Goal: Transaction & Acquisition: Purchase product/service

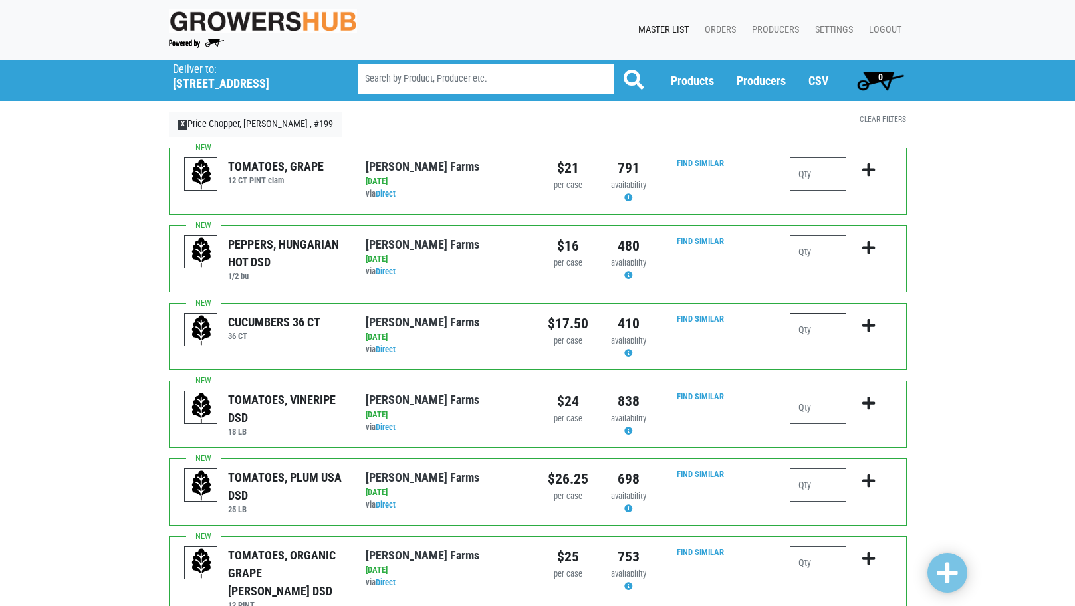
click at [830, 328] on input "number" at bounding box center [818, 329] width 57 height 33
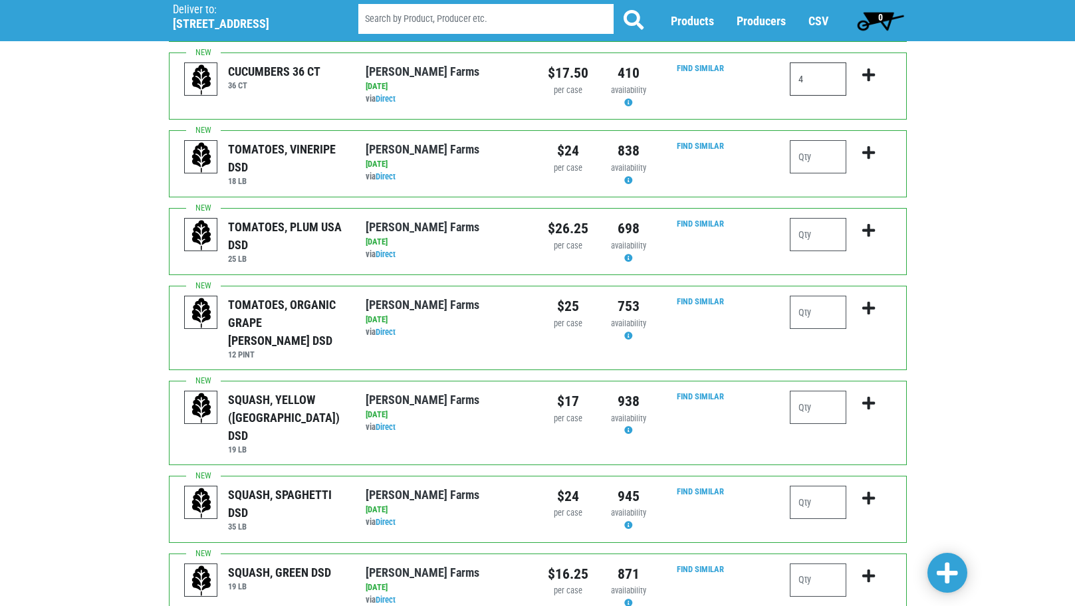
scroll to position [266, 0]
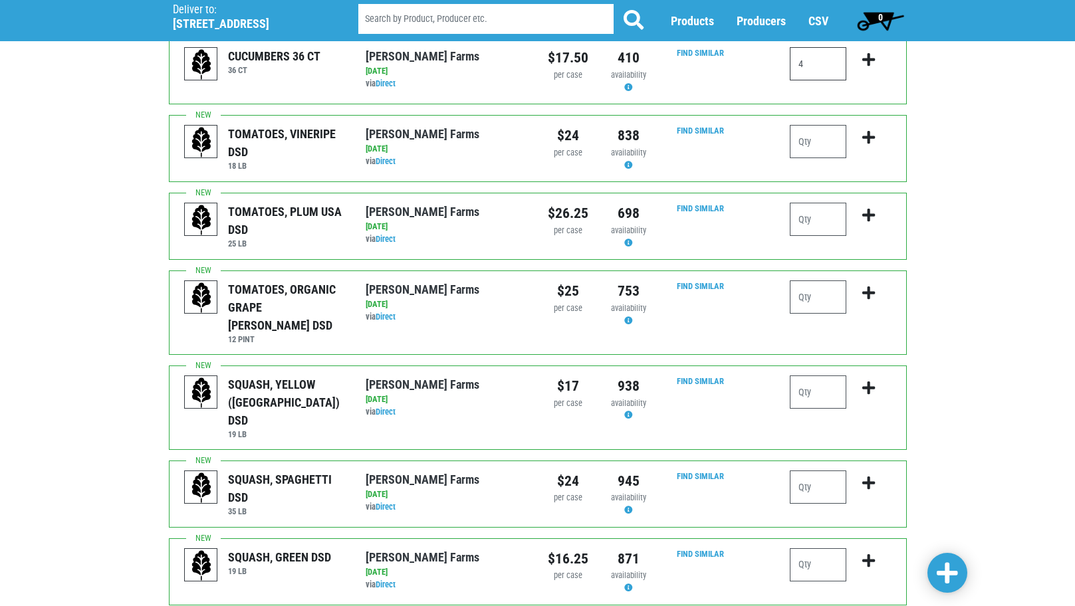
type input "4"
click at [811, 377] on input "number" at bounding box center [818, 392] width 57 height 33
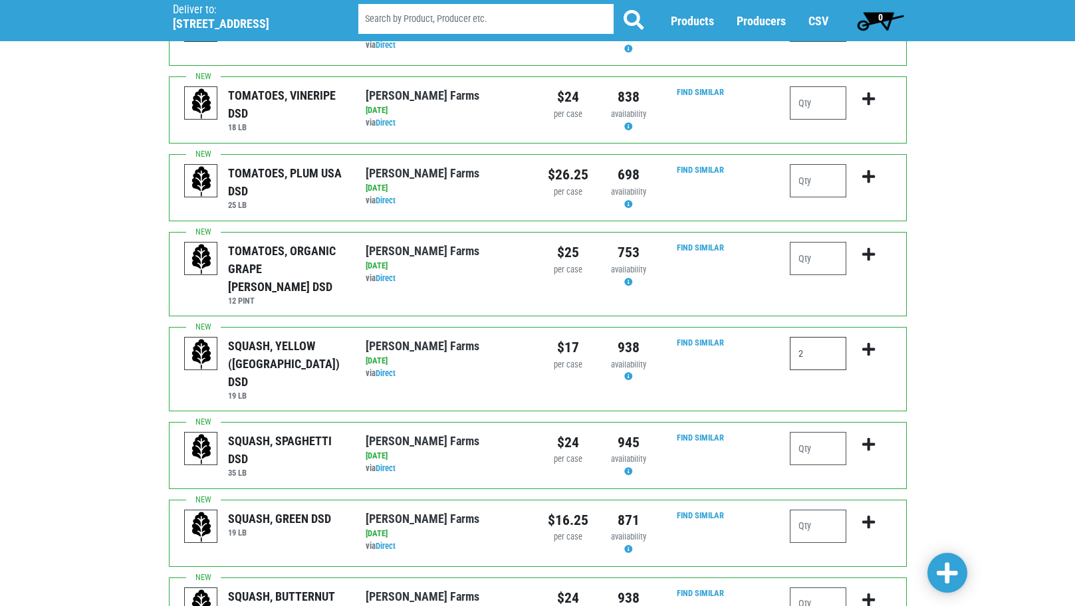
scroll to position [332, 0]
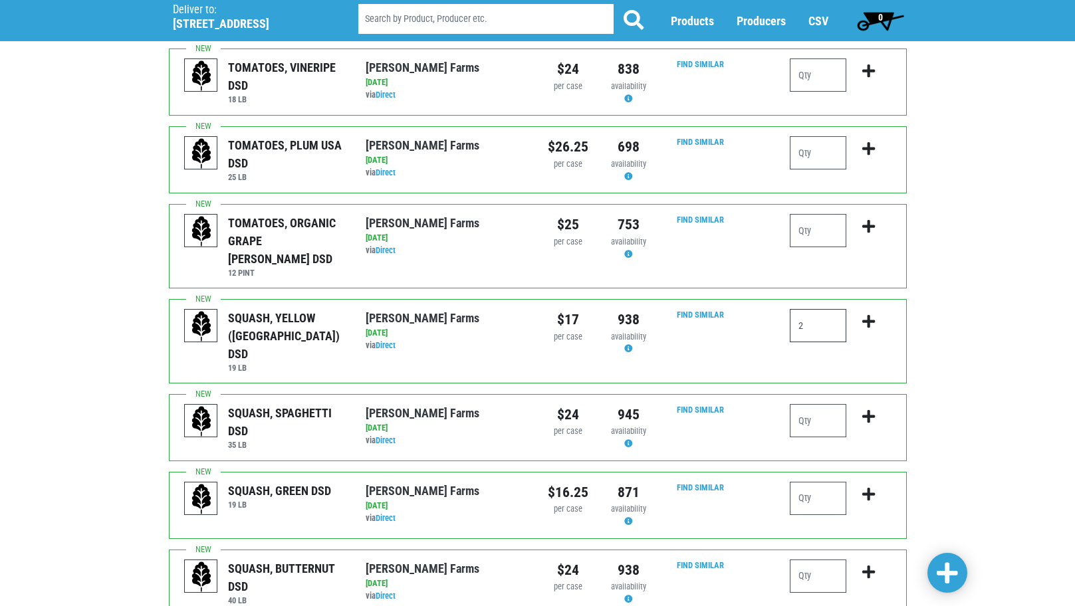
type input "2"
click at [832, 482] on input "number" at bounding box center [818, 498] width 57 height 33
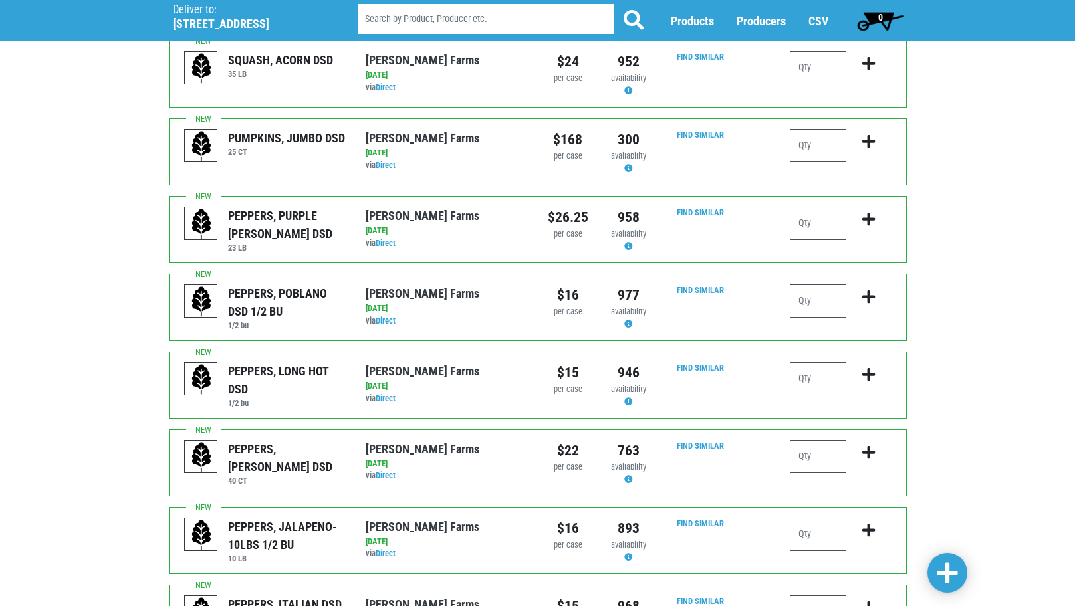
scroll to position [997, 0]
type input "2"
click at [814, 439] on input "number" at bounding box center [818, 455] width 57 height 33
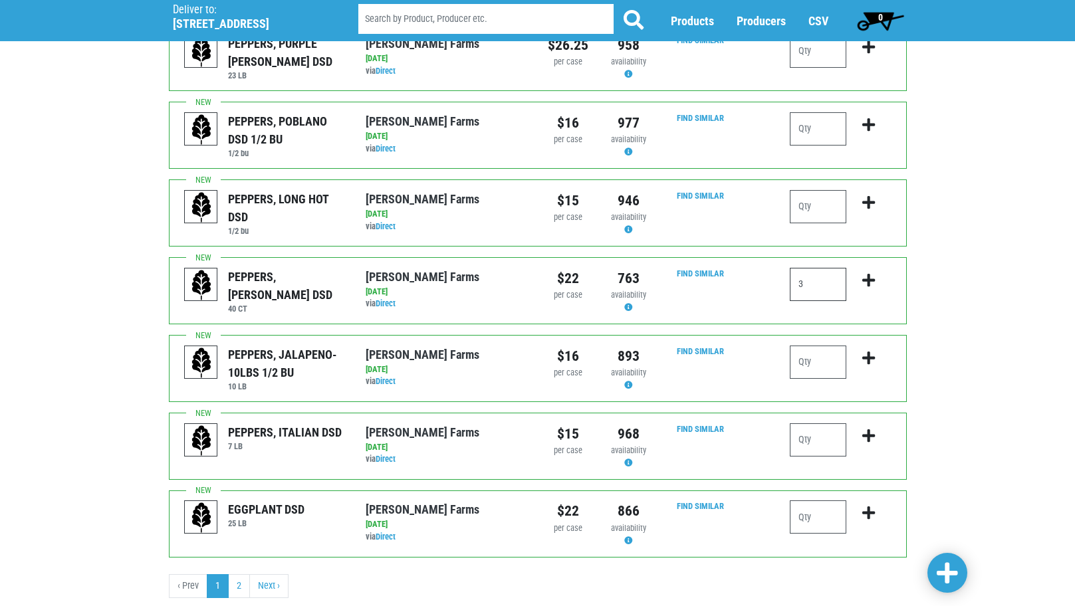
scroll to position [1170, 0]
type input "3"
click at [947, 578] on span at bounding box center [947, 574] width 21 height 24
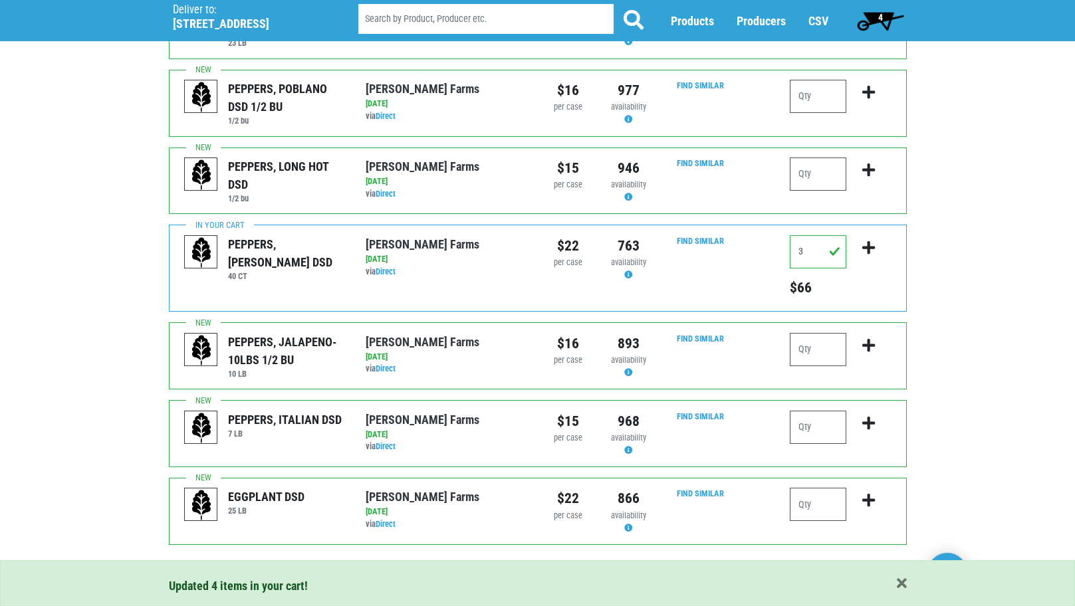
scroll to position [1249, 0]
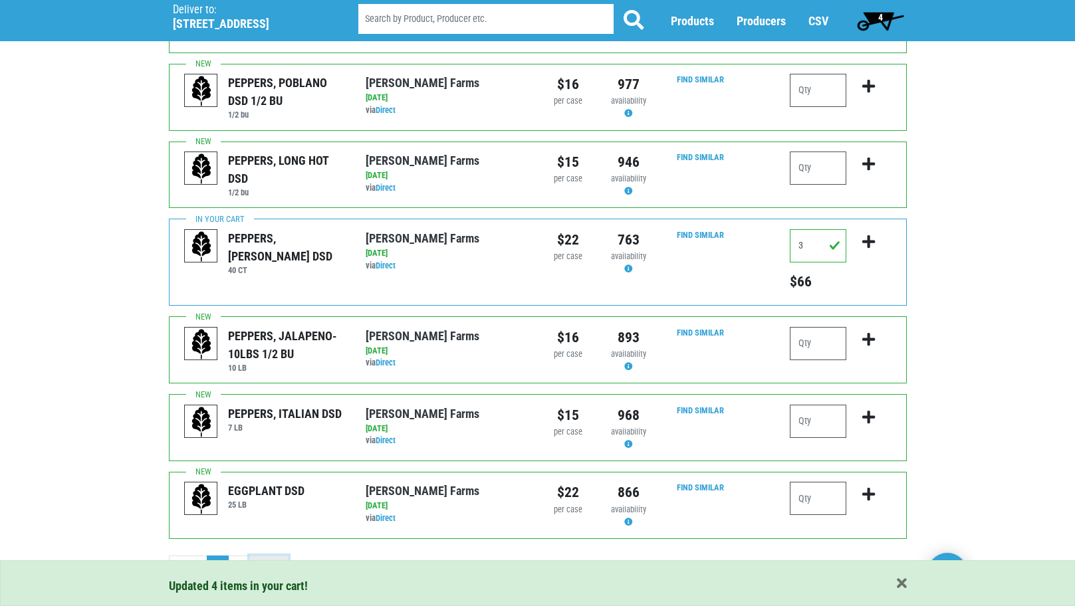
click at [271, 556] on link "Next ›" at bounding box center [268, 568] width 39 height 24
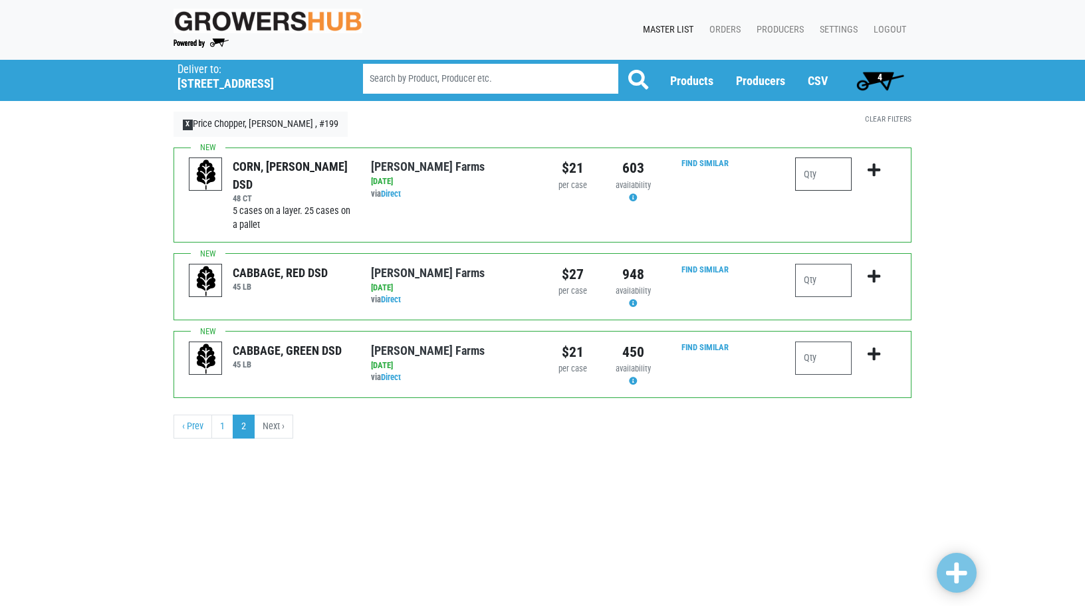
click at [822, 173] on input "number" at bounding box center [823, 174] width 57 height 33
type input "10"
click at [955, 580] on span at bounding box center [956, 574] width 21 height 24
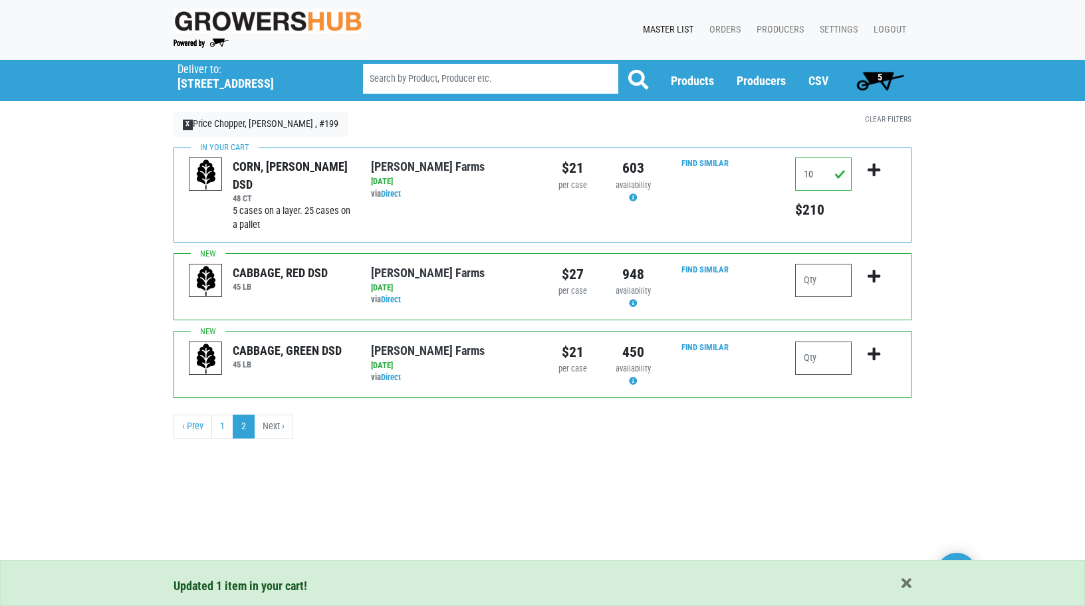
click at [876, 82] on span "5" at bounding box center [879, 80] width 59 height 27
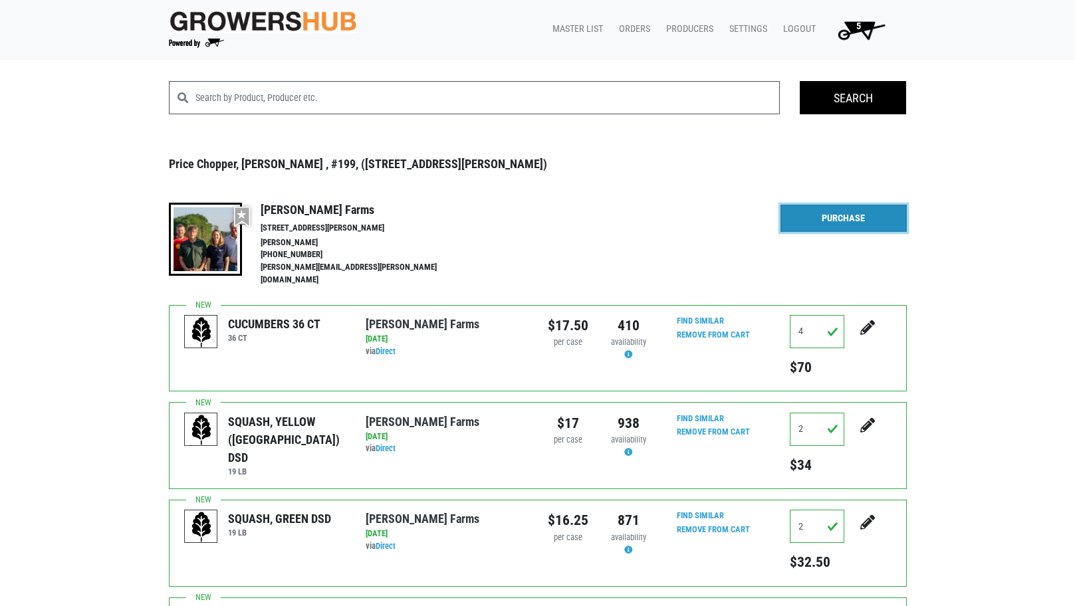
click at [851, 223] on link "Purchase" at bounding box center [844, 219] width 126 height 28
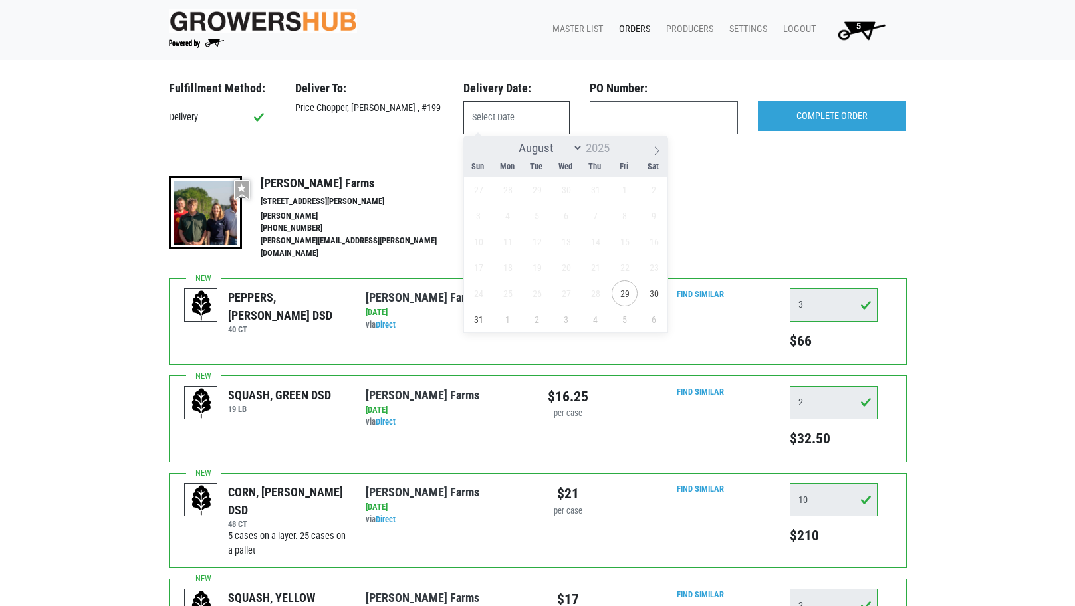
click at [509, 108] on input "text" at bounding box center [516, 117] width 106 height 33
click at [620, 293] on span "29" at bounding box center [625, 294] width 26 height 26
type input "[DATE]"
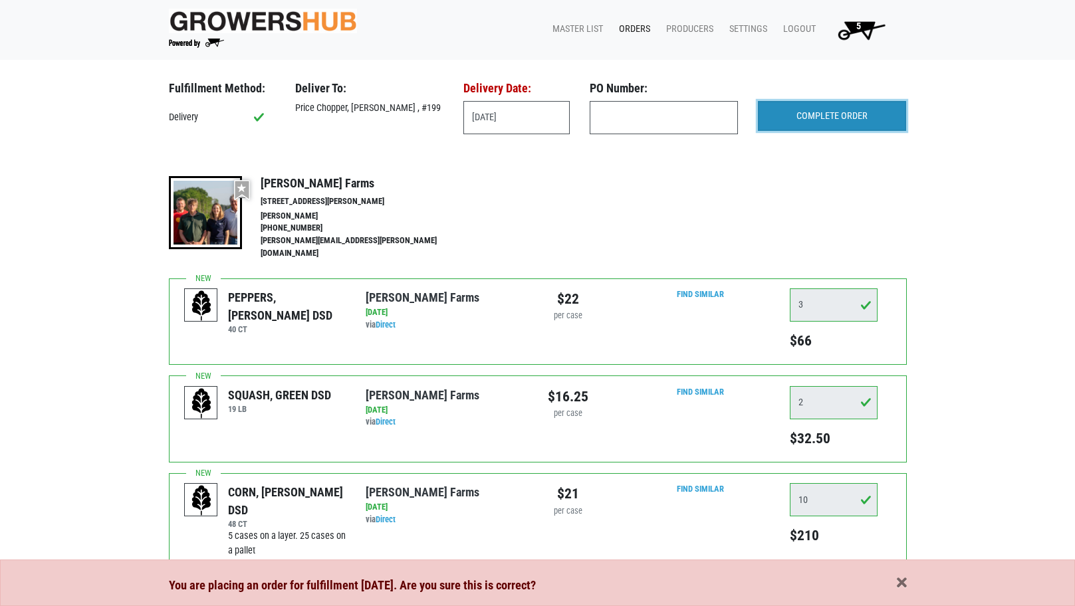
click at [867, 106] on input "COMPLETE ORDER" at bounding box center [832, 116] width 148 height 31
click at [902, 586] on span "button" at bounding box center [902, 583] width 10 height 15
